Goal: Information Seeking & Learning: Find specific fact

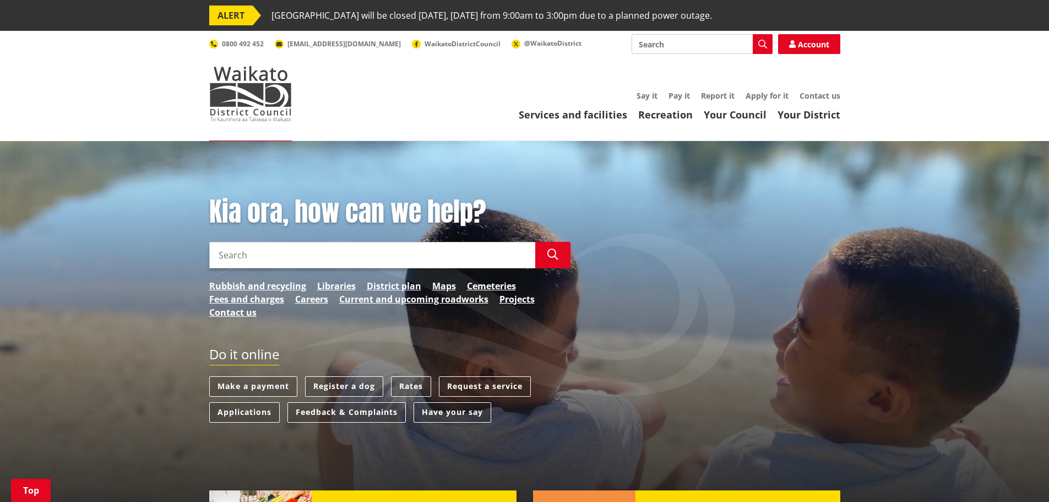
scroll to position [275, 0]
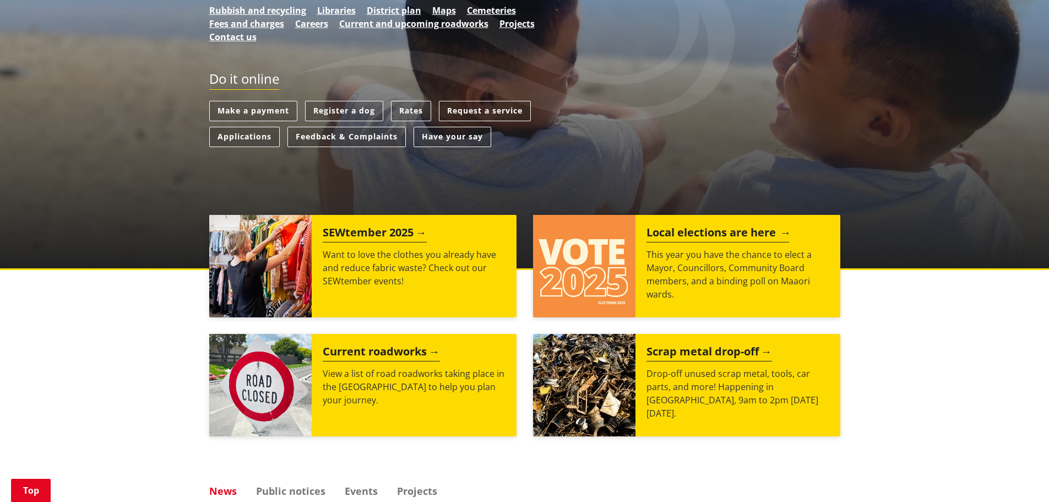
click at [683, 278] on p "This year you have the chance to elect a Mayor, Councillors, Community Board me…" at bounding box center [737, 274] width 183 height 53
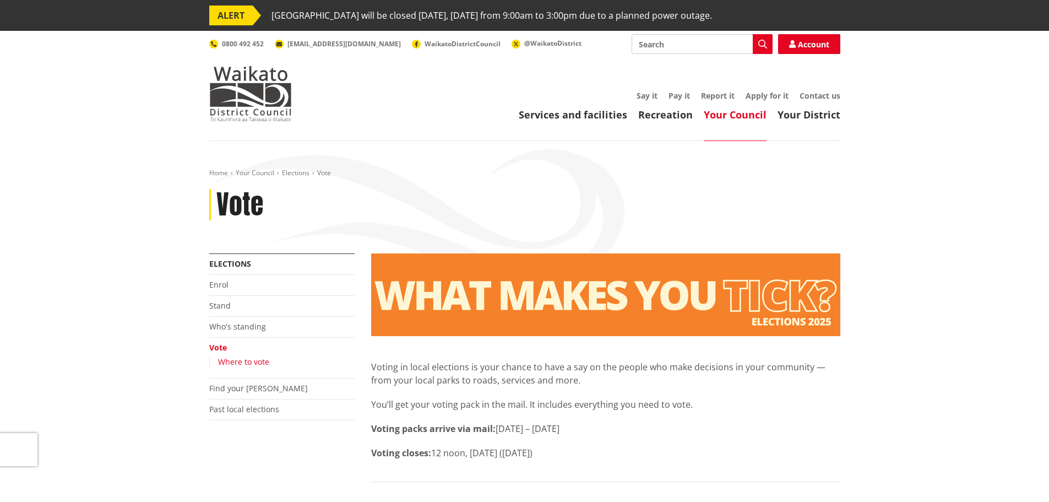
click at [227, 363] on link "Where to vote" at bounding box center [243, 361] width 51 height 10
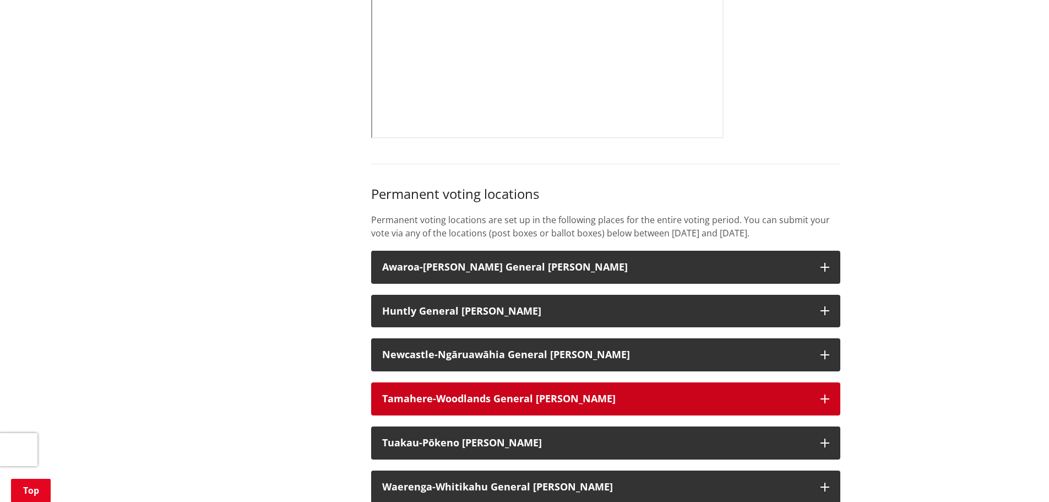
scroll to position [661, 0]
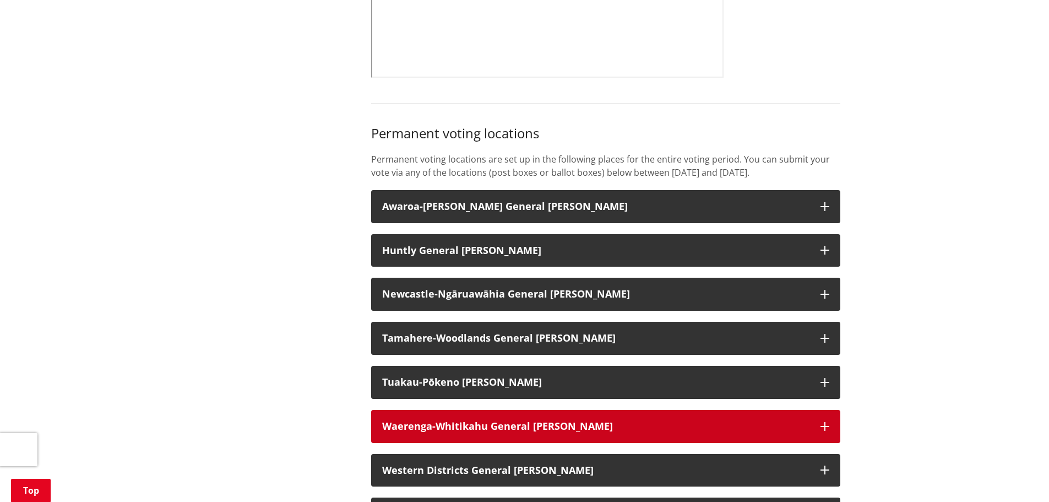
click at [504, 422] on strong "Waerenga-Whitikahu General [PERSON_NAME]" at bounding box center [497, 425] width 231 height 13
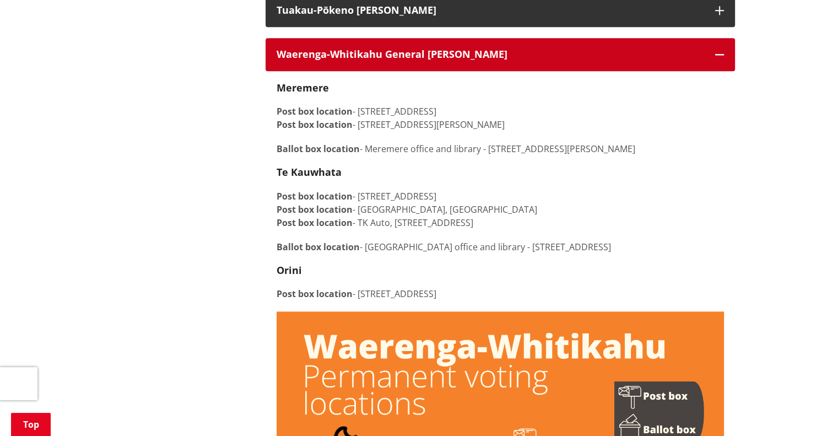
scroll to position [1033, 0]
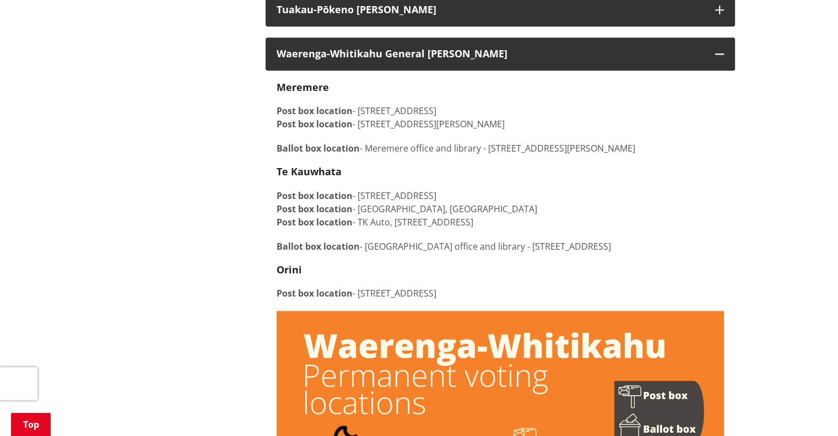
drag, startPoint x: 275, startPoint y: 221, endPoint x: 544, endPoint y: 216, distance: 268.8
